Goal: Check status

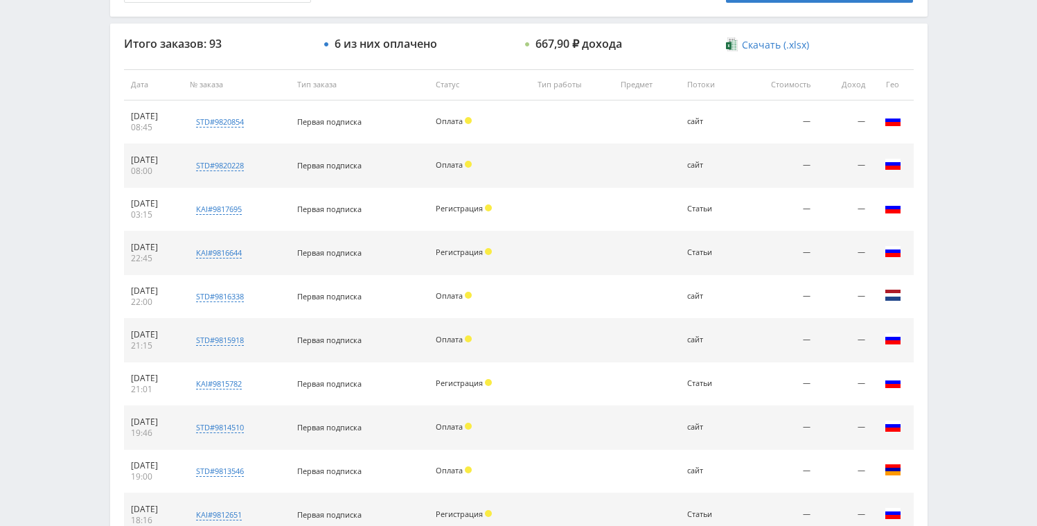
scroll to position [155, 0]
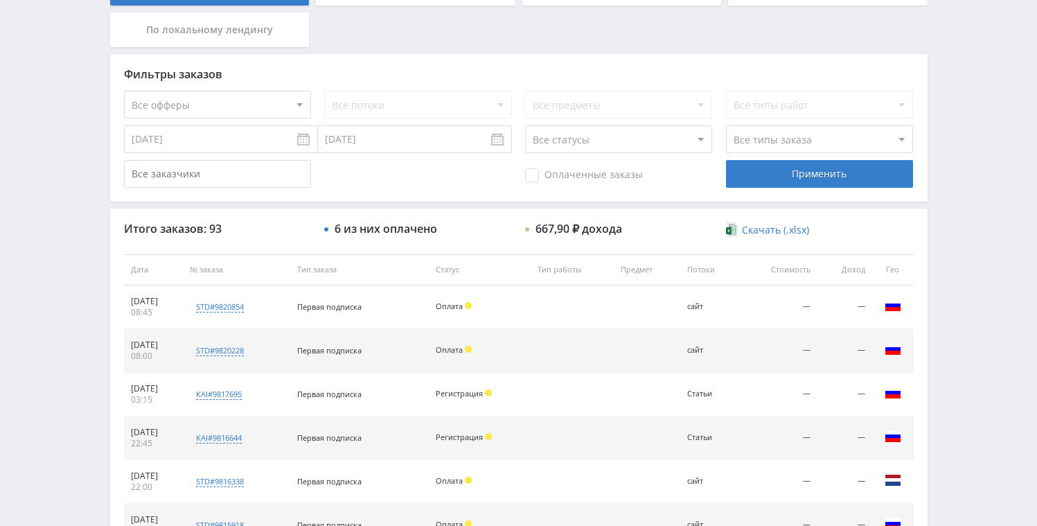
scroll to position [91, 0]
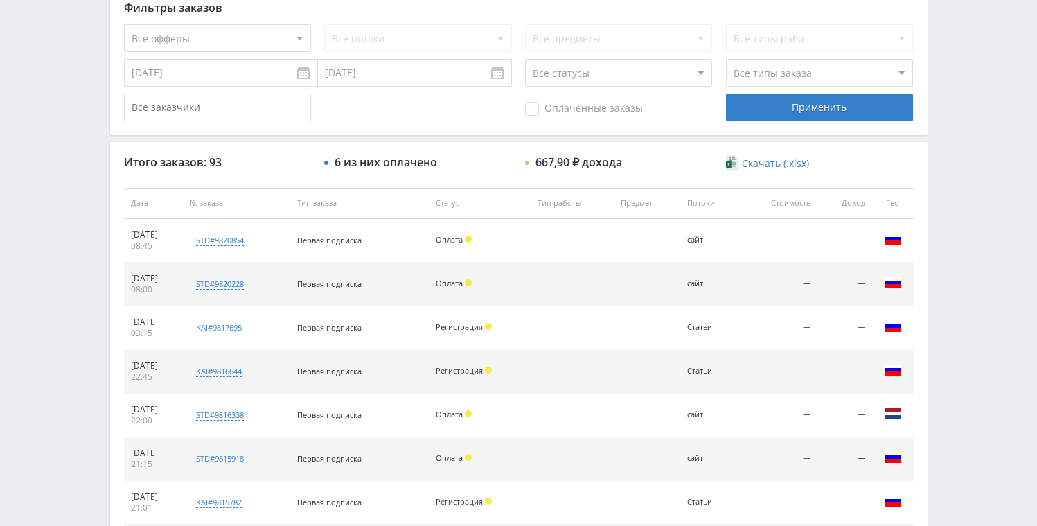
scroll to position [383, 0]
